Goal: Information Seeking & Learning: Learn about a topic

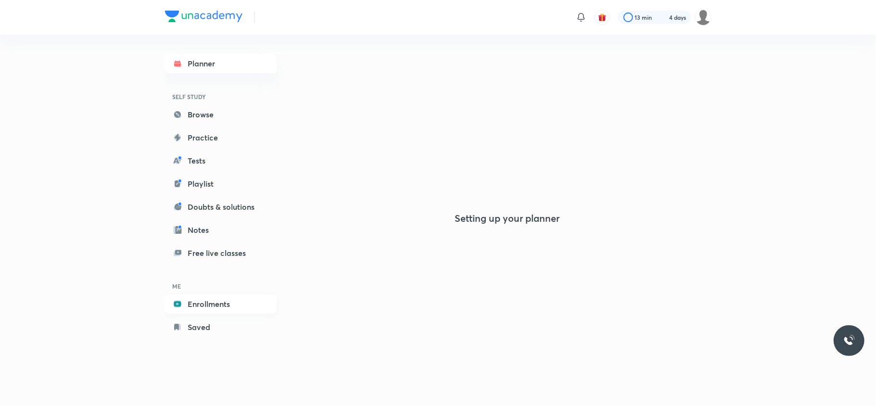
click at [206, 302] on link "Enrollments" at bounding box center [221, 303] width 112 height 19
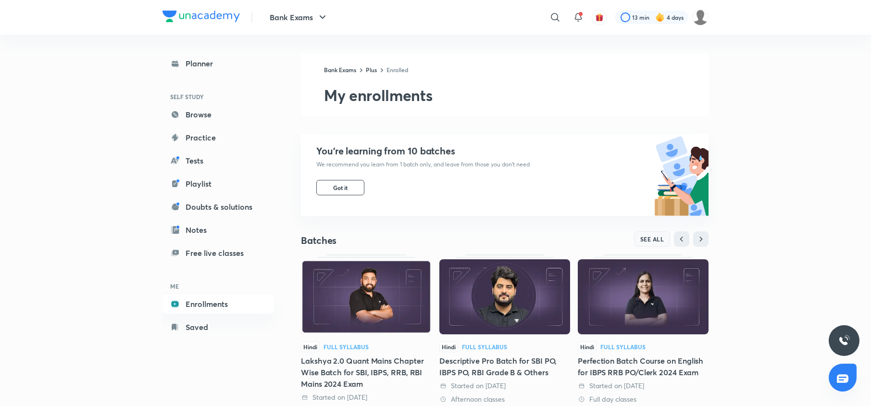
click at [653, 239] on span "SEE ALL" at bounding box center [653, 239] width 24 height 7
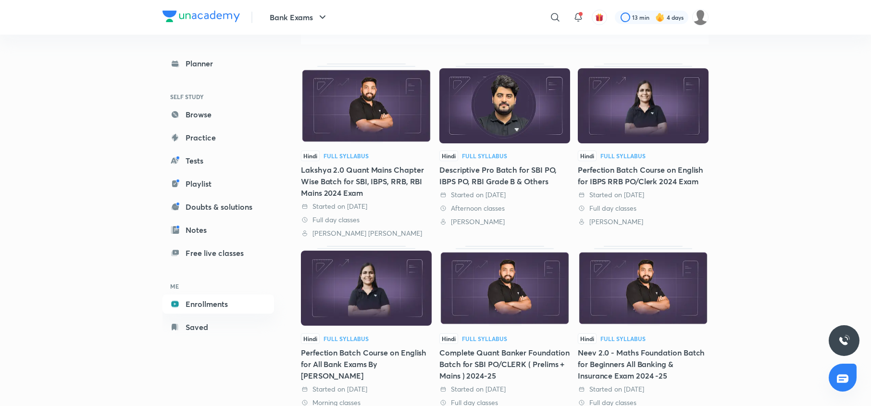
scroll to position [184, 0]
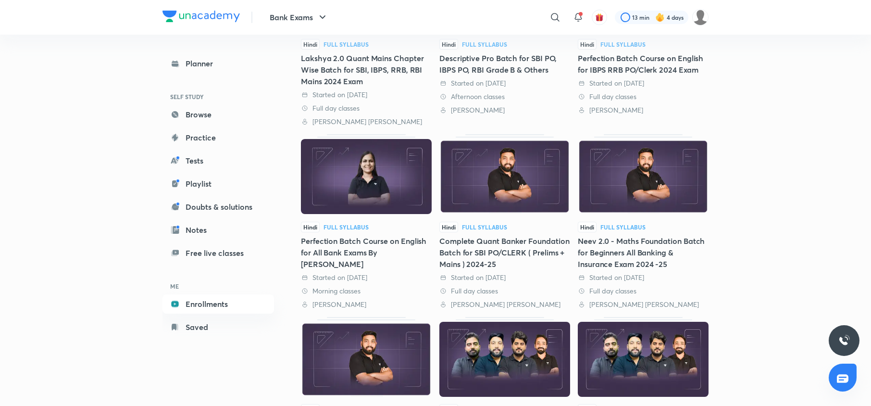
click at [635, 202] on img at bounding box center [643, 176] width 131 height 75
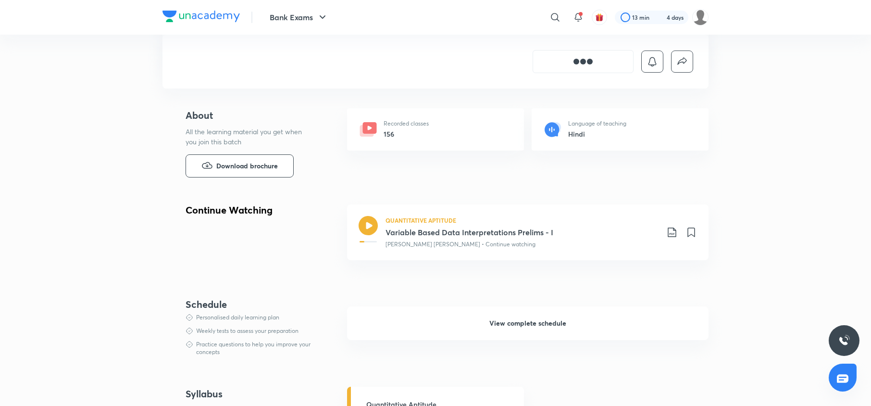
scroll to position [201, 0]
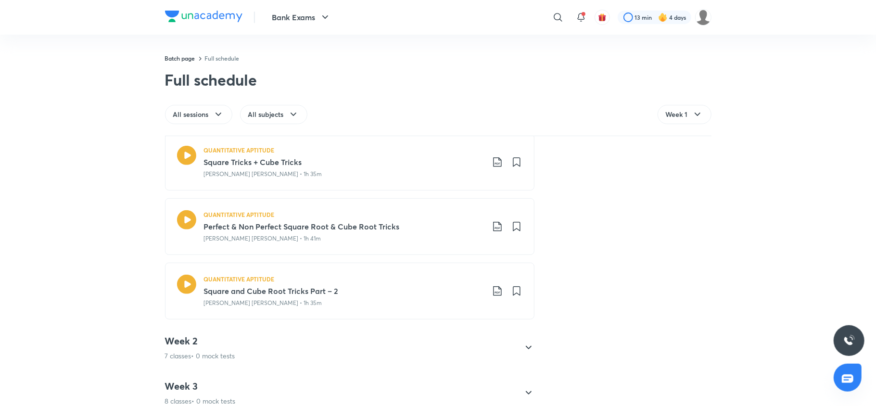
scroll to position [656, 0]
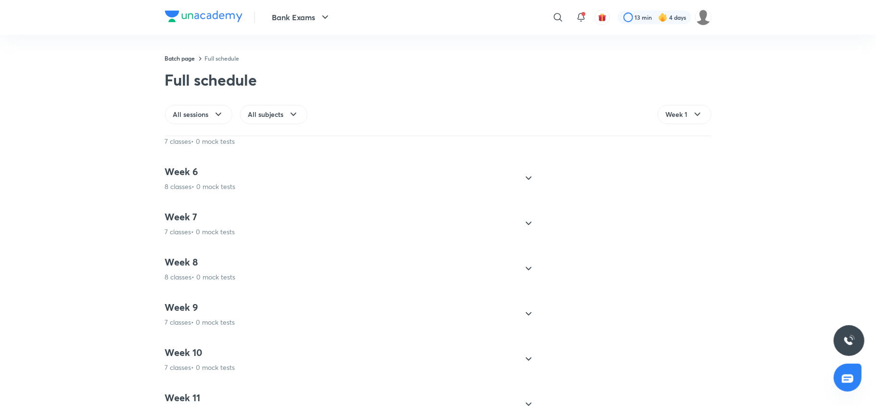
click at [206, 312] on h4 "Week 9" at bounding box center [200, 307] width 70 height 13
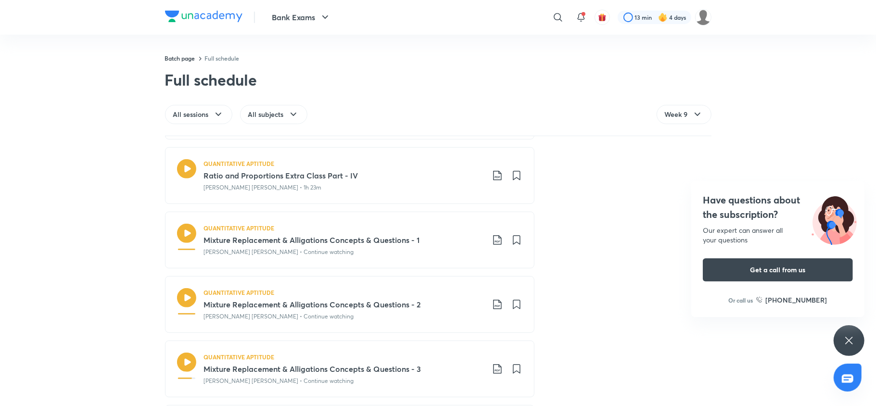
scroll to position [566, 0]
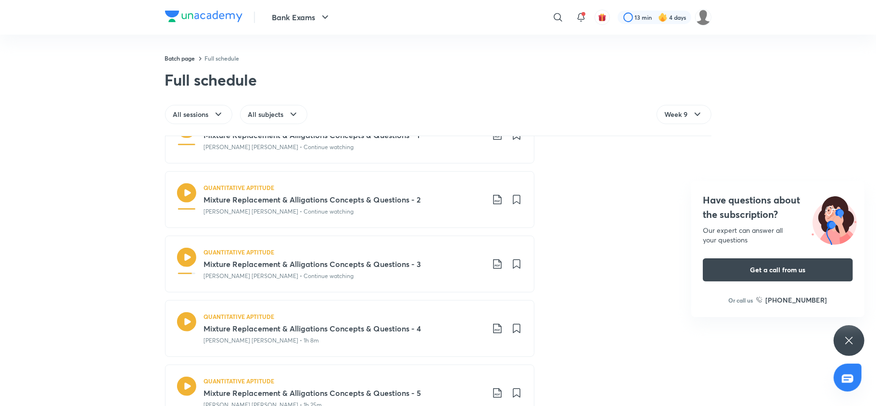
click at [187, 255] on icon at bounding box center [186, 257] width 19 height 19
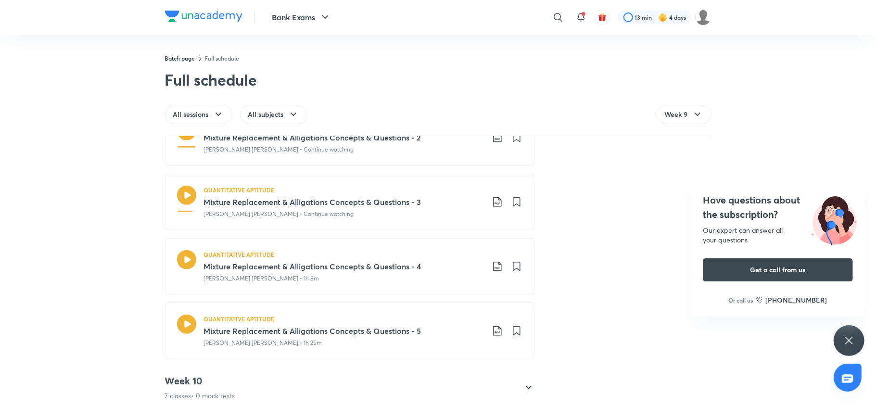
scroll to position [641, 0]
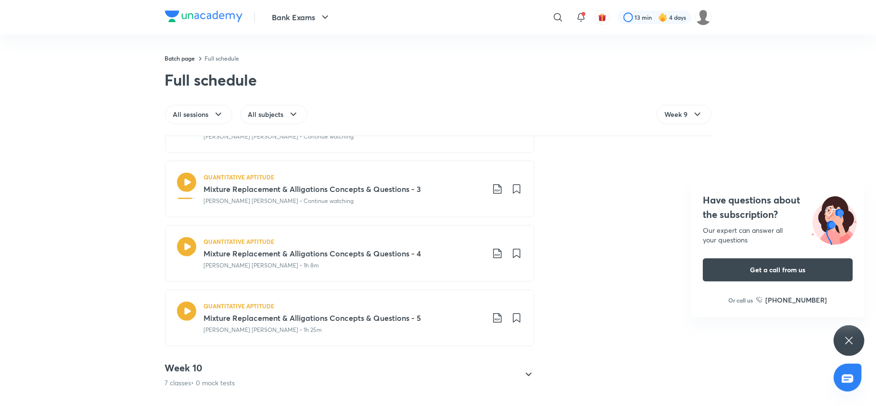
click at [187, 249] on icon at bounding box center [186, 246] width 19 height 19
